Goal: Find contact information: Find contact information

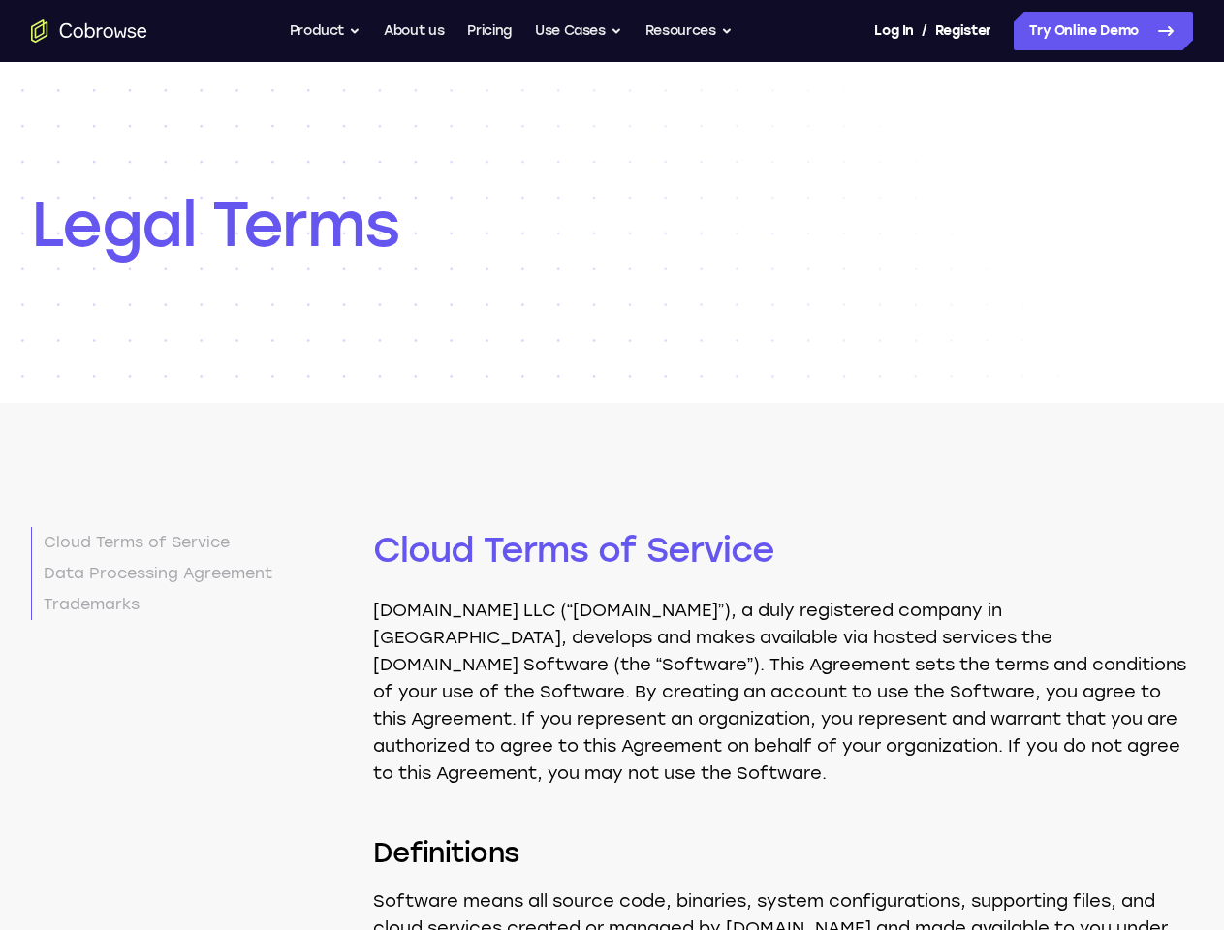
click at [322, 31] on button "Product" at bounding box center [326, 31] width 72 height 39
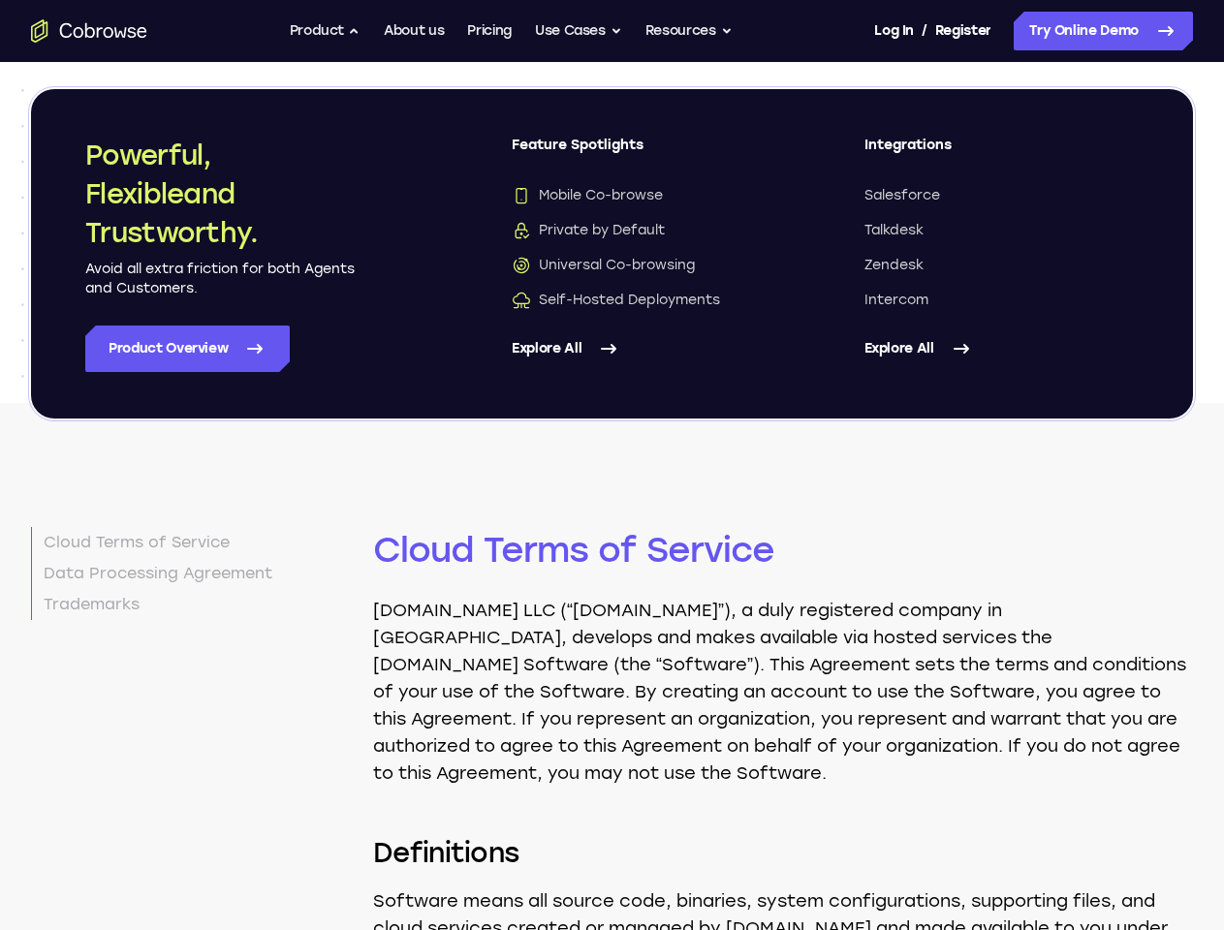
click at [580, 31] on button "Use Cases" at bounding box center [578, 31] width 87 height 39
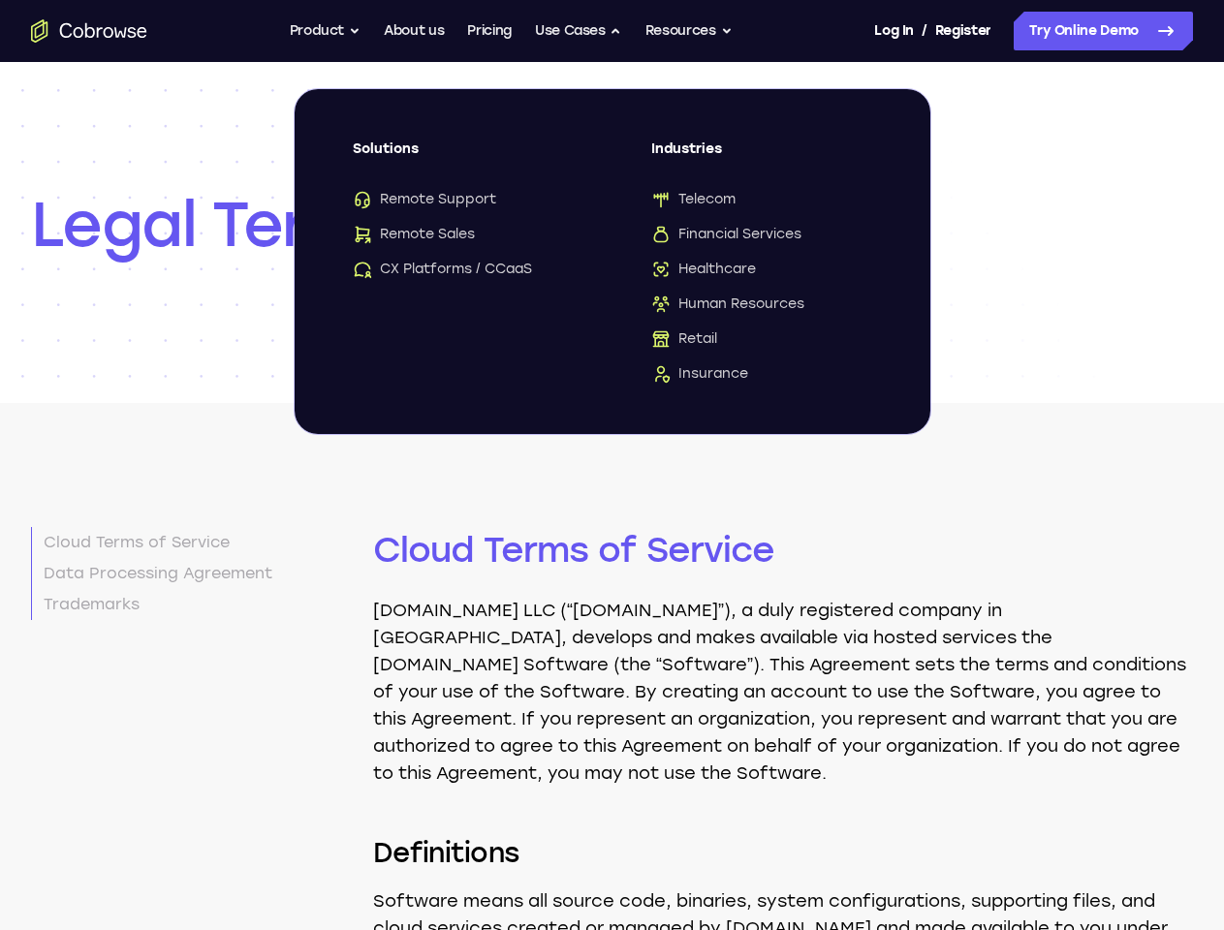
click at [690, 31] on button "Resources" at bounding box center [688, 31] width 87 height 39
